Goal: Task Accomplishment & Management: Use online tool/utility

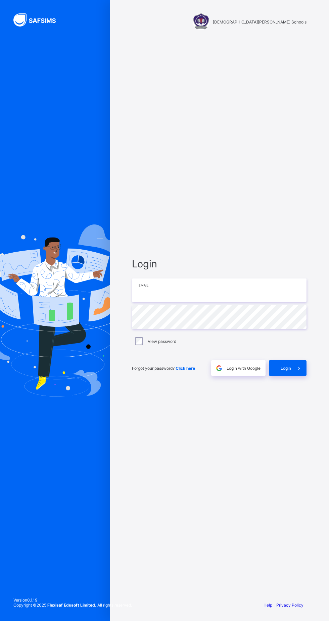
click at [221, 302] on input "email" at bounding box center [219, 289] width 174 height 23
type input "**********"
click at [286, 376] on div "Login" at bounding box center [288, 367] width 38 height 15
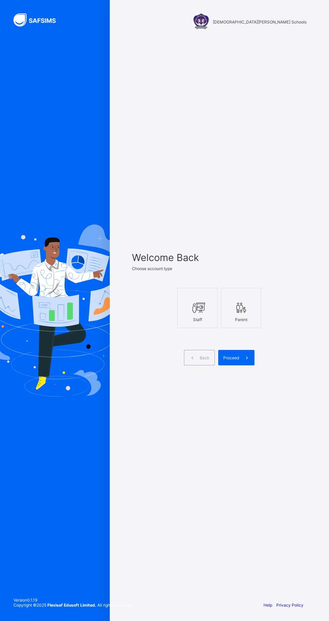
click at [195, 314] on icon at bounding box center [197, 308] width 14 height 12
click at [239, 360] on span "Proceed" at bounding box center [231, 357] width 16 height 5
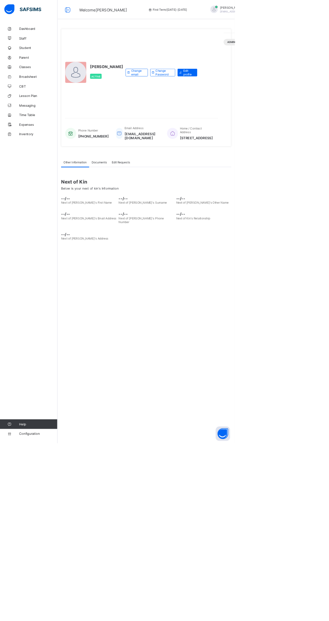
click at [43, 90] on link "Classes" at bounding box center [40, 93] width 81 height 13
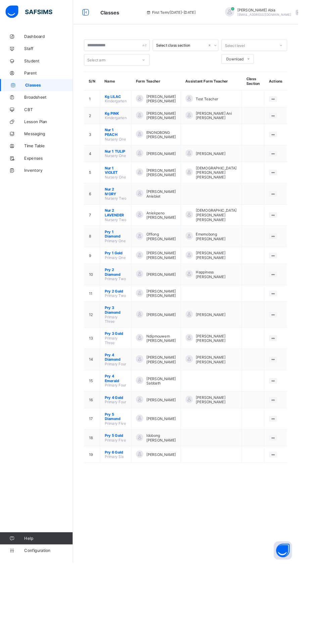
click at [185, 277] on span "[PERSON_NAME] [PERSON_NAME]" at bounding box center [177, 282] width 33 height 10
click at [183, 256] on span "Offiong [PERSON_NAME]" at bounding box center [177, 261] width 33 height 10
click at [125, 253] on span "Pry 1 Diamond" at bounding box center [127, 258] width 24 height 10
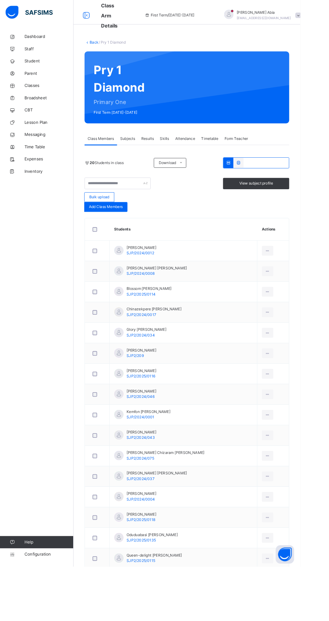
click at [163, 155] on span "Results" at bounding box center [162, 152] width 14 height 6
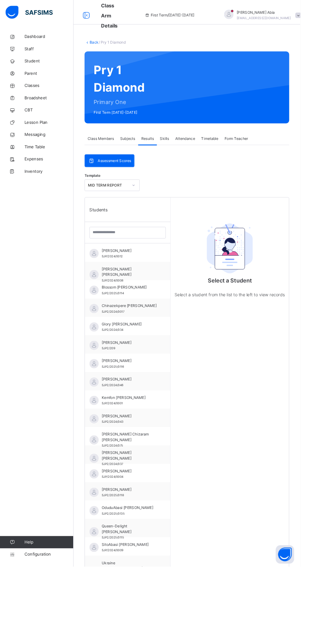
click at [146, 278] on div "[PERSON_NAME] SJP/2024/0012" at bounding box center [141, 278] width 60 height 12
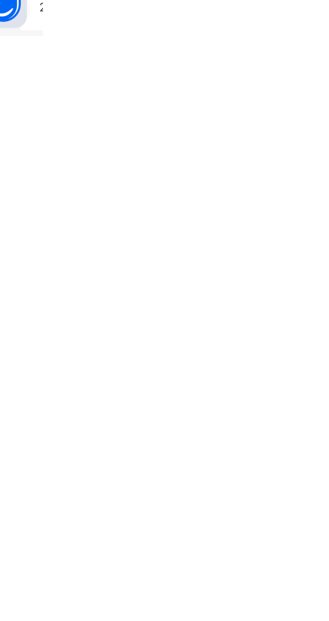
scroll to position [27, 0]
type textarea "**********"
